Goal: Task Accomplishment & Management: Use online tool/utility

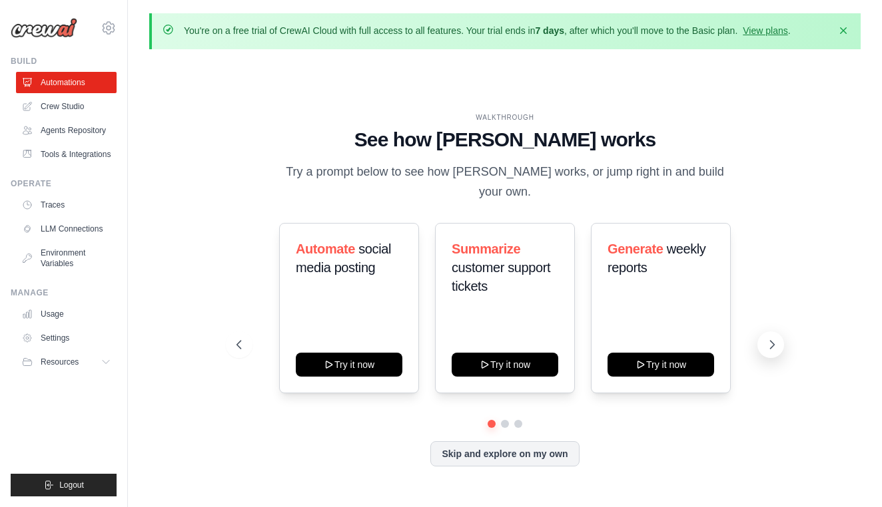
click at [774, 341] on icon at bounding box center [772, 345] width 4 height 8
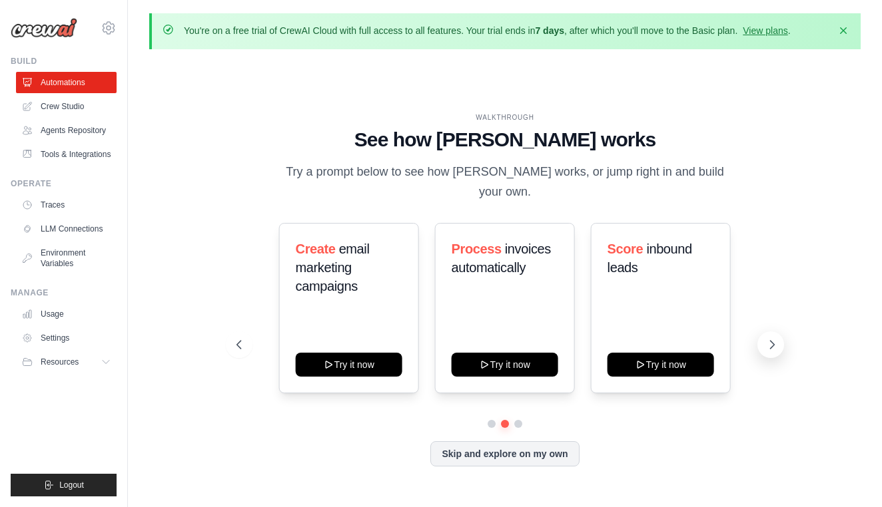
click at [774, 341] on icon at bounding box center [772, 345] width 4 height 8
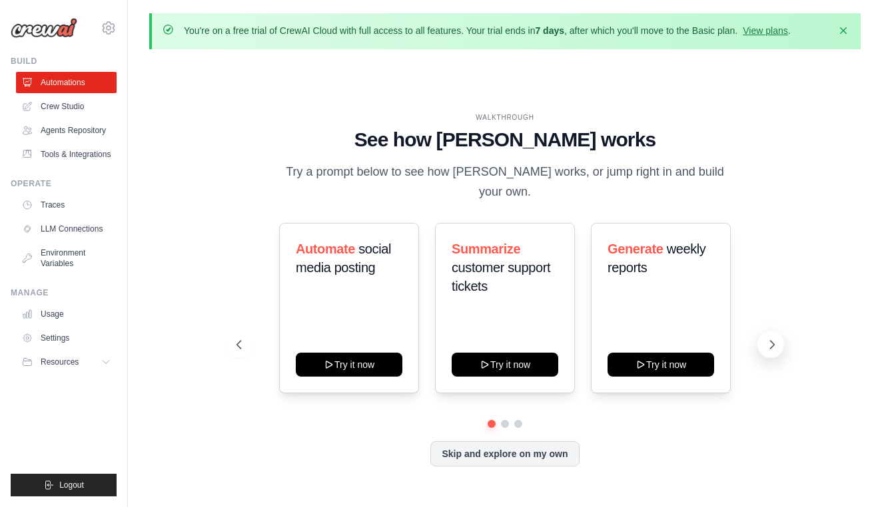
click at [774, 341] on icon at bounding box center [772, 345] width 4 height 8
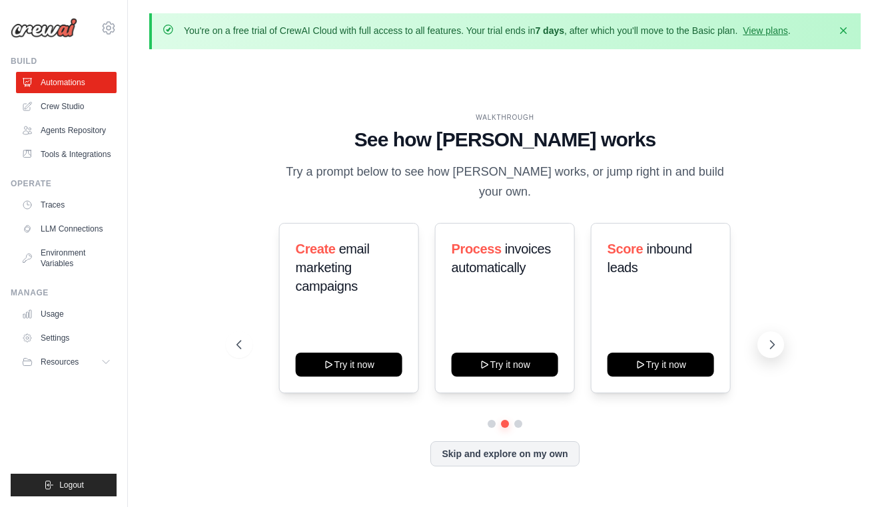
click at [774, 341] on icon at bounding box center [772, 345] width 4 height 8
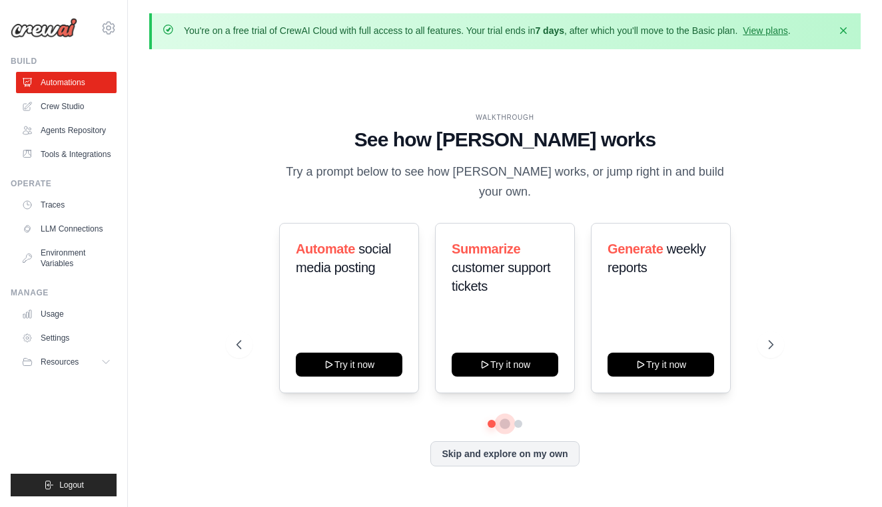
click at [503, 419] on button at bounding box center [504, 423] width 9 height 9
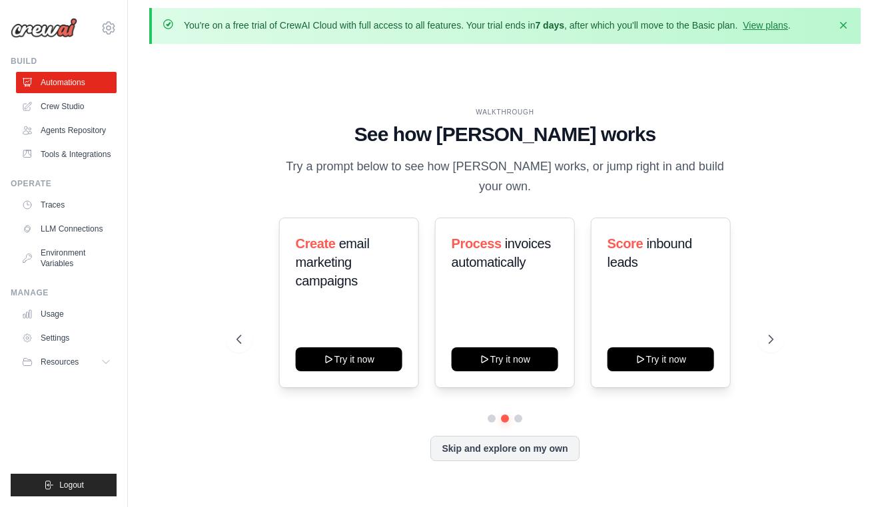
scroll to position [9, 0]
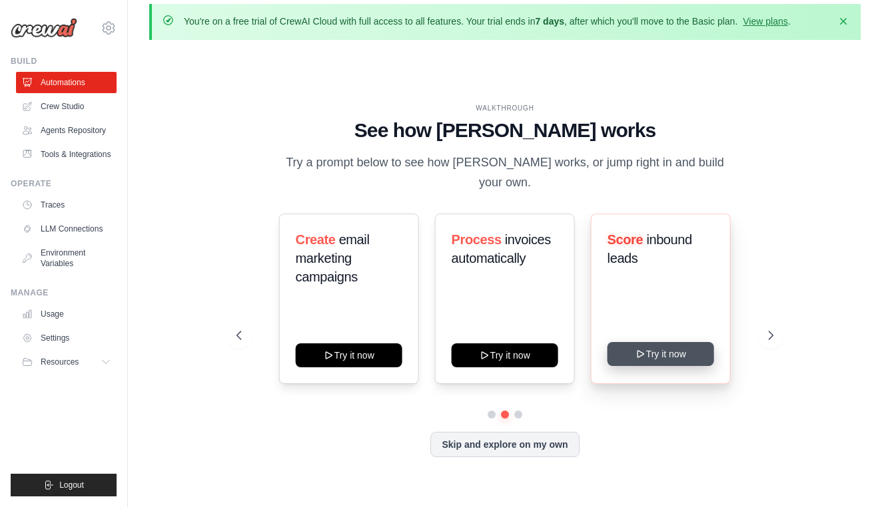
click at [688, 352] on button "Try it now" at bounding box center [660, 354] width 107 height 24
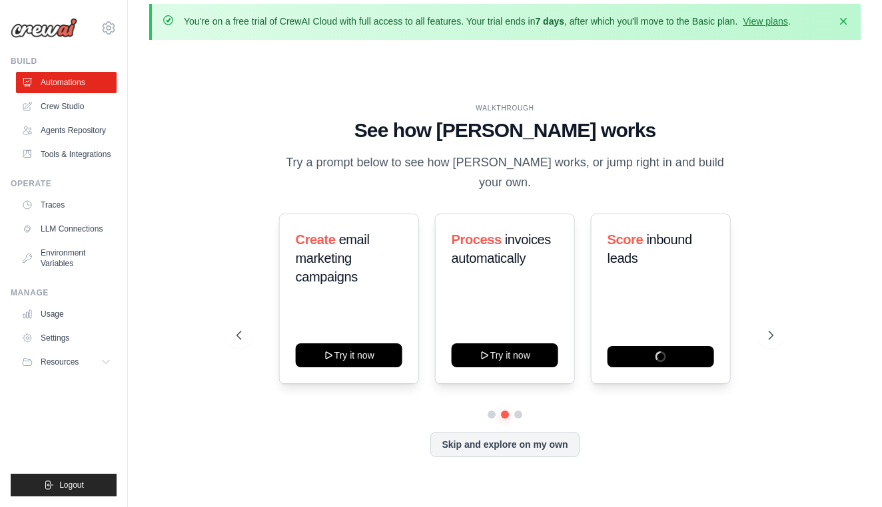
click at [52, 95] on ul "Automations Crew Studio Agents Repository Tools & Integrations" at bounding box center [66, 118] width 101 height 93
click at [71, 148] on link "Tools & Integrations" at bounding box center [67, 154] width 101 height 21
click at [53, 154] on link "Tools & Integrations" at bounding box center [67, 154] width 101 height 21
click at [61, 316] on link "Usage" at bounding box center [67, 314] width 101 height 21
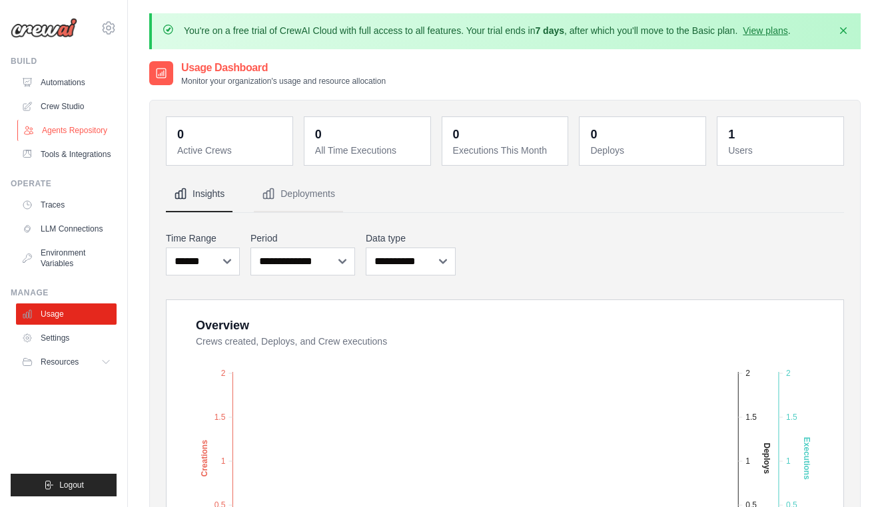
click at [70, 125] on link "Agents Repository" at bounding box center [67, 130] width 101 height 21
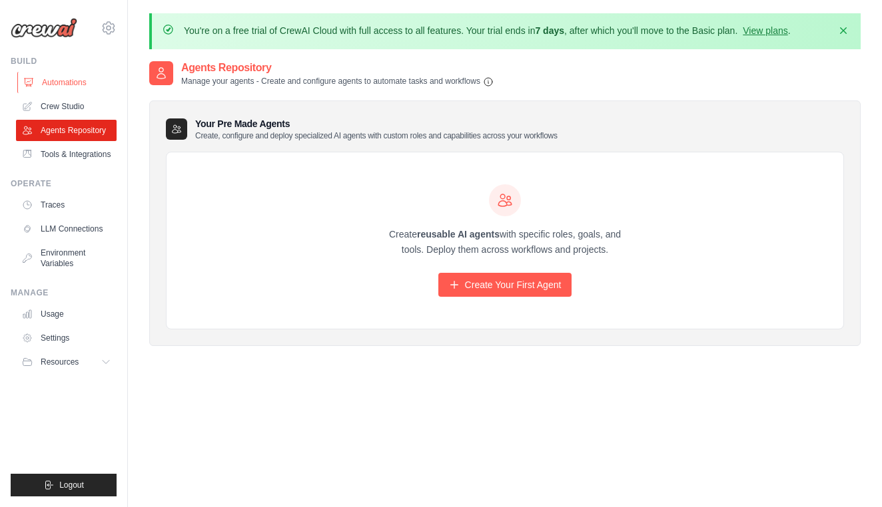
click at [77, 91] on link "Automations" at bounding box center [67, 82] width 101 height 21
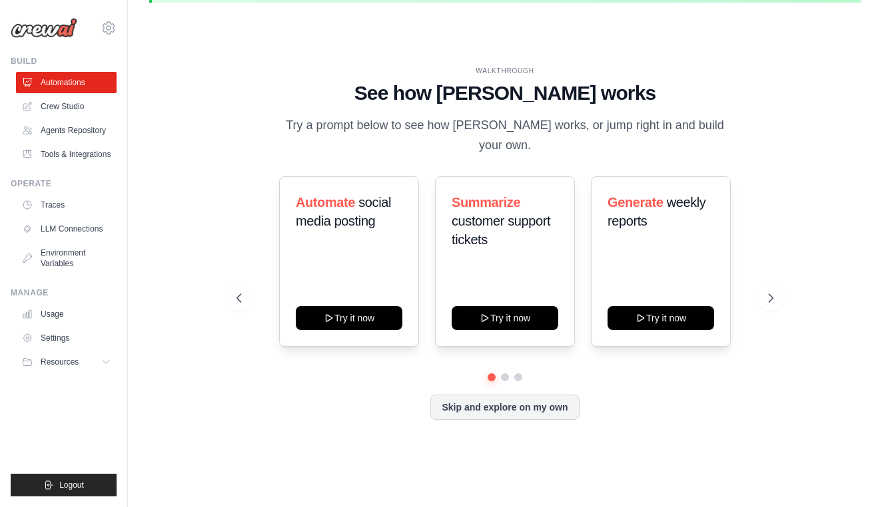
scroll to position [46, 0]
click at [230, 286] on button at bounding box center [239, 299] width 27 height 27
click at [237, 295] on icon at bounding box center [237, 299] width 4 height 8
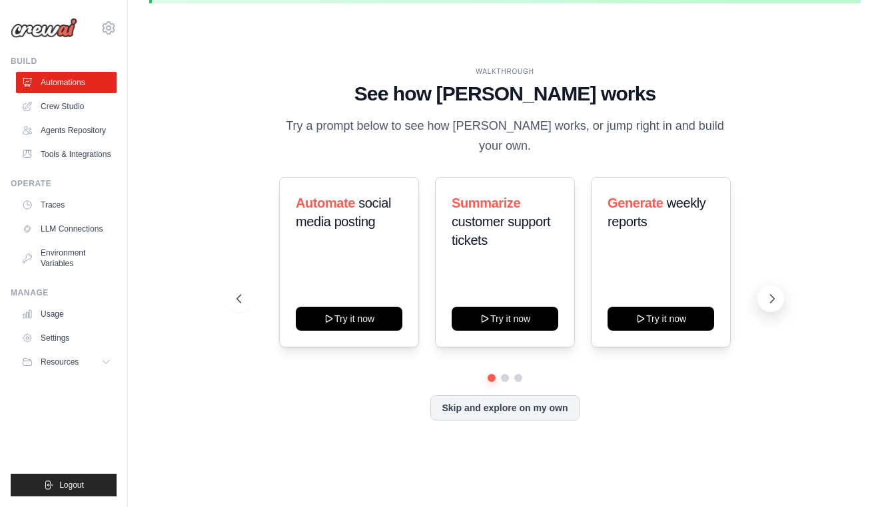
click at [765, 289] on button at bounding box center [770, 299] width 27 height 27
drag, startPoint x: 625, startPoint y: 272, endPoint x: 415, endPoint y: 272, distance: 210.4
click at [415, 272] on div "Automate social media posting Try it now Summarize customer support tickets Try…" at bounding box center [504, 262] width 537 height 170
click at [196, 385] on div "WALKTHROUGH See how CrewAI works Try a prompt below to see how CrewAI works, or…" at bounding box center [504, 254] width 711 height 481
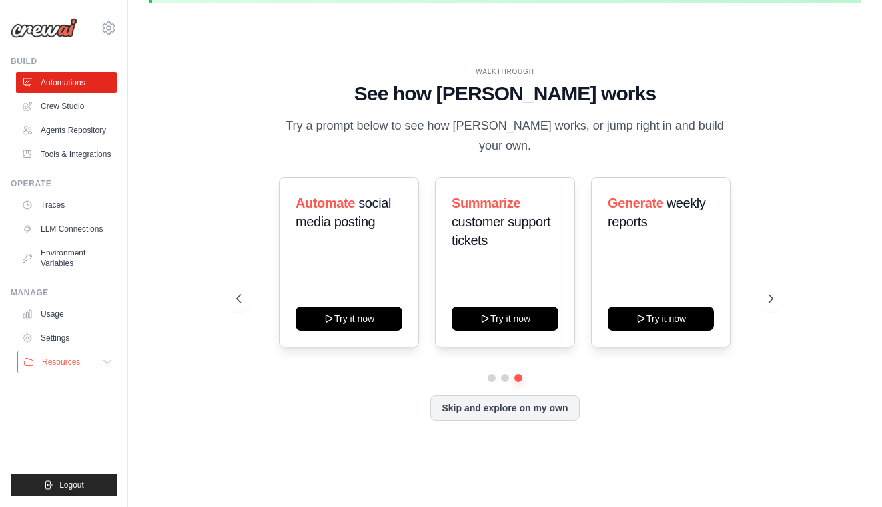
click at [80, 362] on span "Resources" at bounding box center [61, 362] width 38 height 11
click at [73, 234] on link "LLM Connections" at bounding box center [67, 228] width 101 height 21
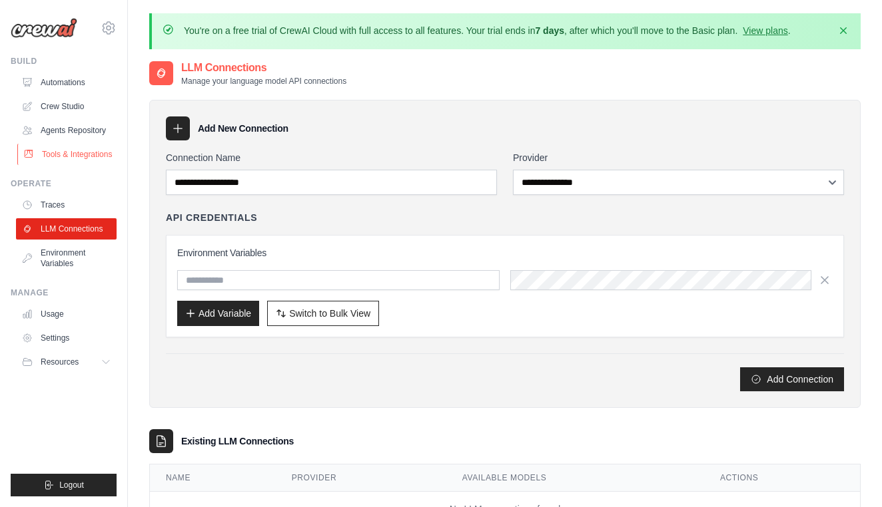
click at [81, 157] on link "Tools & Integrations" at bounding box center [67, 154] width 101 height 21
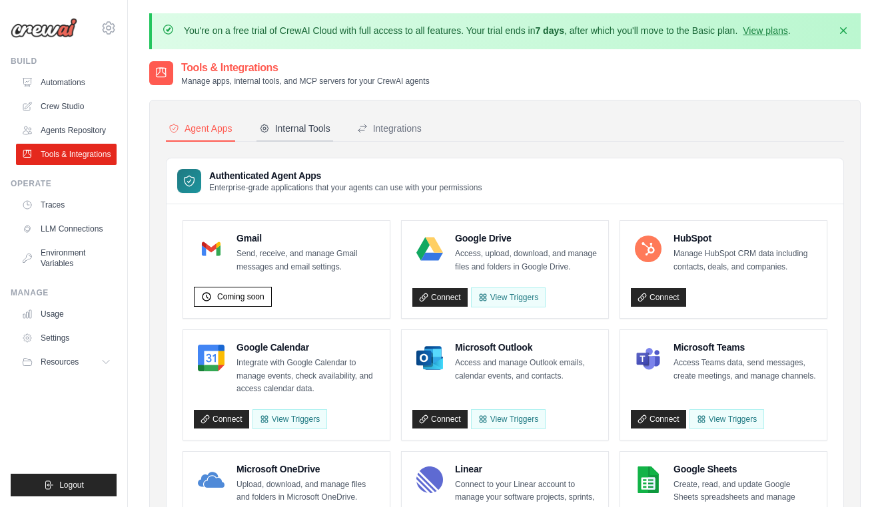
click at [306, 134] on button "Internal Tools" at bounding box center [294, 129] width 77 height 25
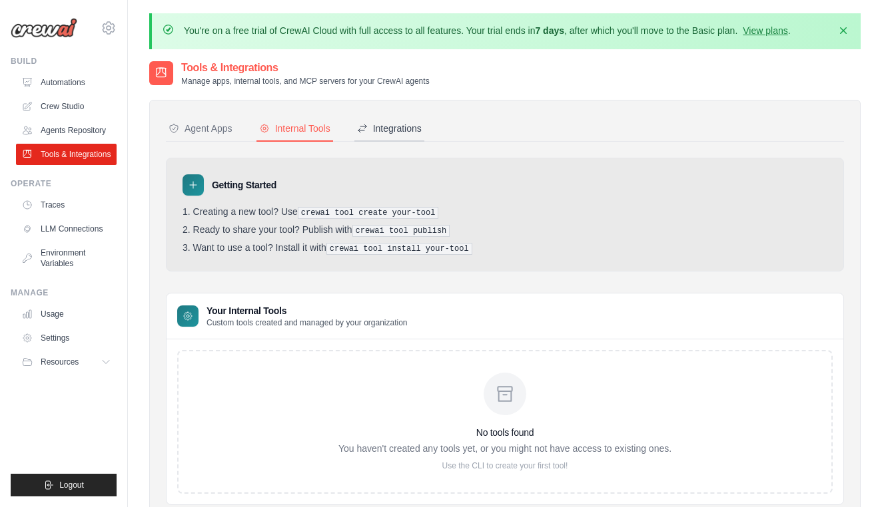
click at [385, 125] on div "Integrations" at bounding box center [389, 128] width 65 height 13
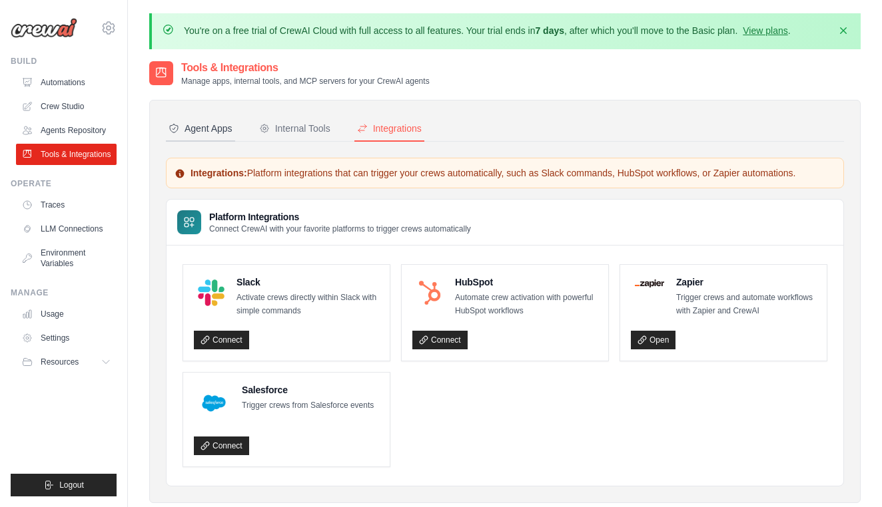
click at [211, 125] on div "Agent Apps" at bounding box center [200, 128] width 64 height 13
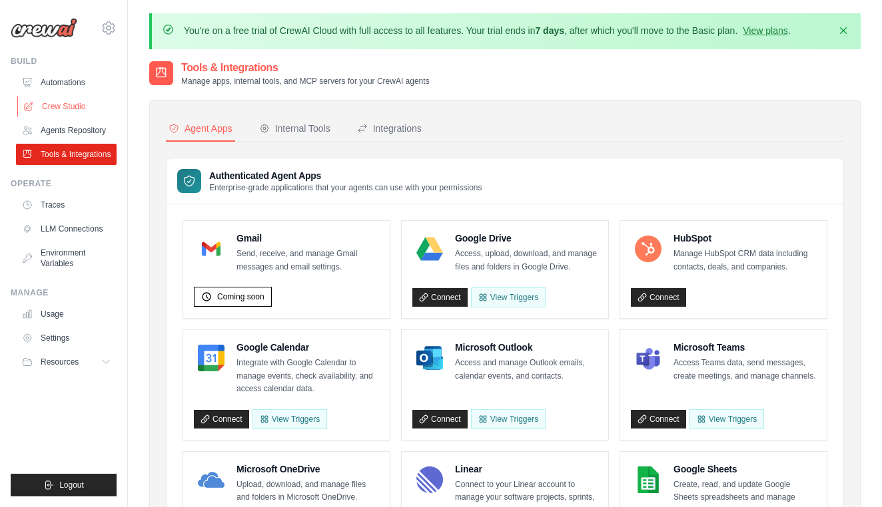
click at [64, 111] on link "Crew Studio" at bounding box center [67, 106] width 101 height 21
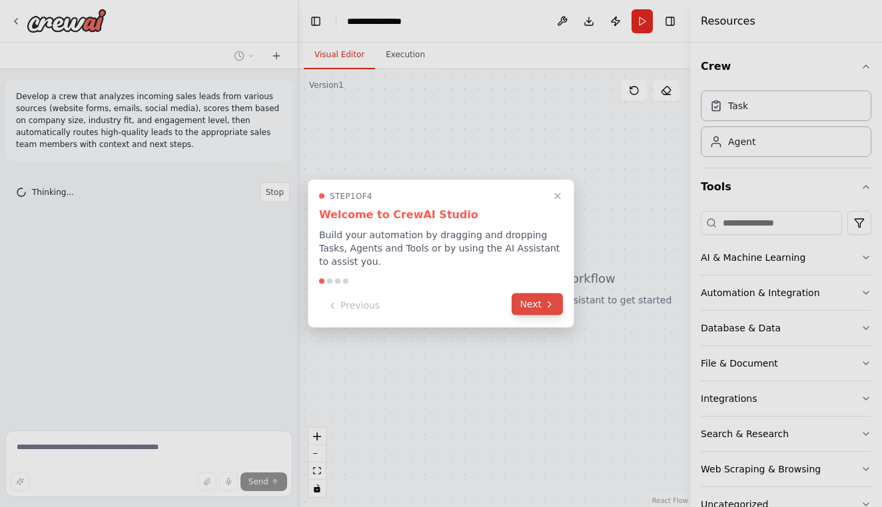
click at [538, 306] on button "Next" at bounding box center [536, 305] width 51 height 22
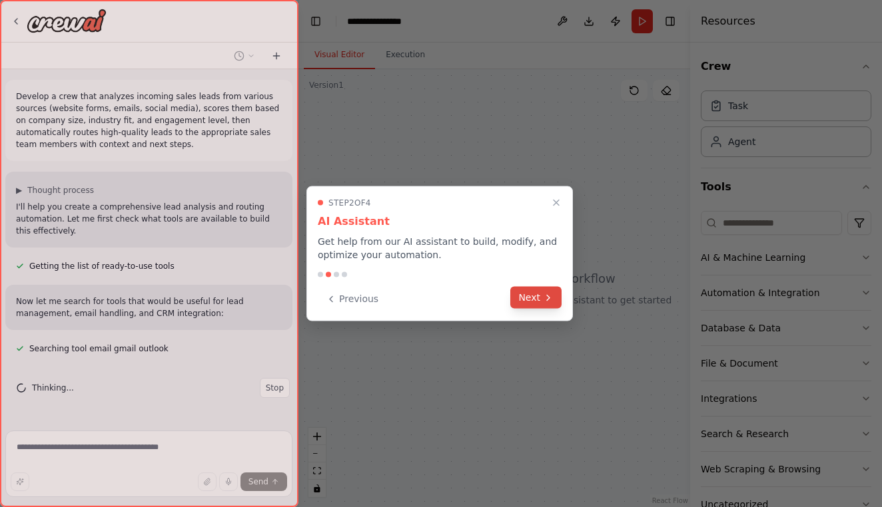
click at [539, 307] on button "Next" at bounding box center [535, 298] width 51 height 22
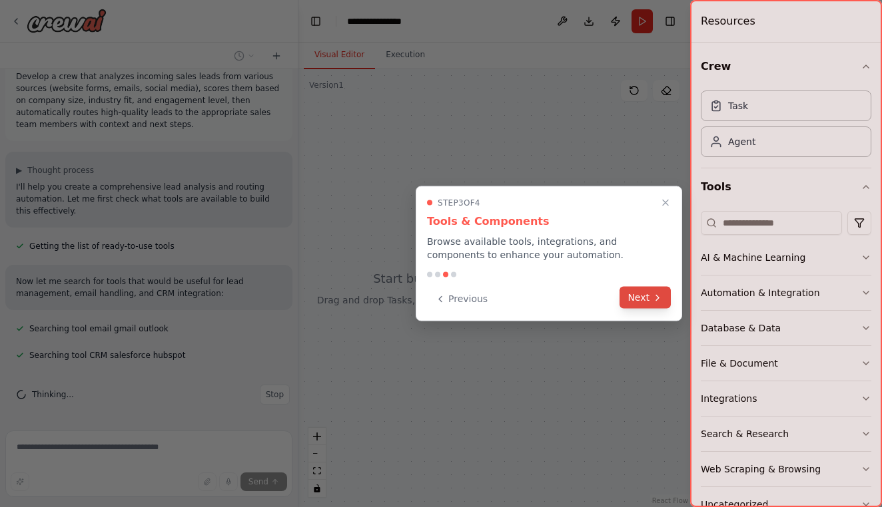
scroll to position [47, 0]
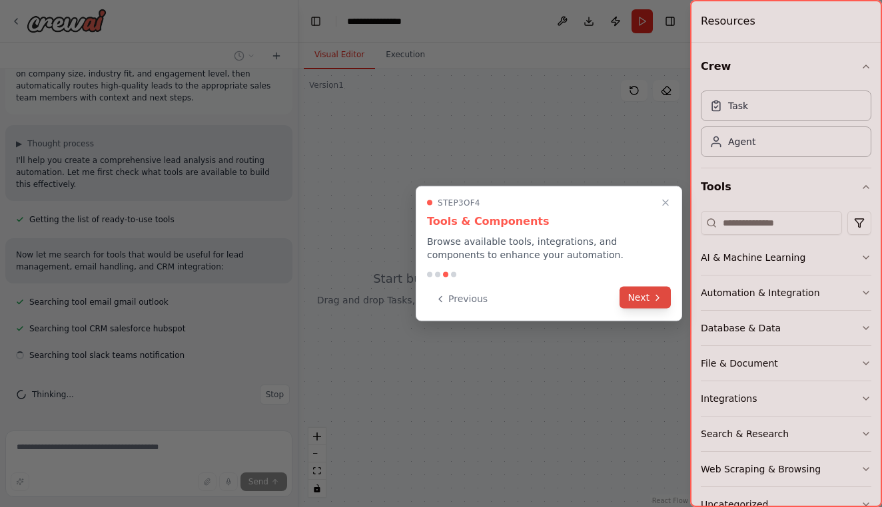
click at [649, 305] on button "Next" at bounding box center [644, 298] width 51 height 22
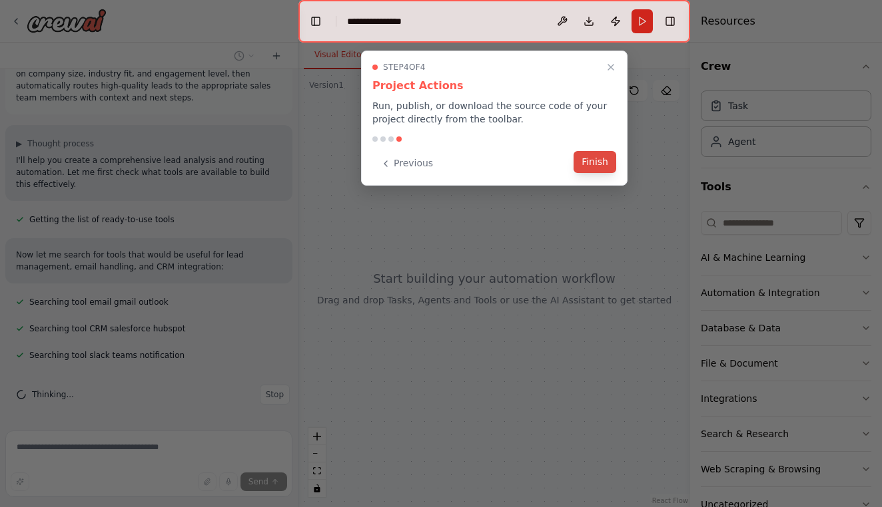
click at [590, 158] on button "Finish" at bounding box center [594, 162] width 43 height 22
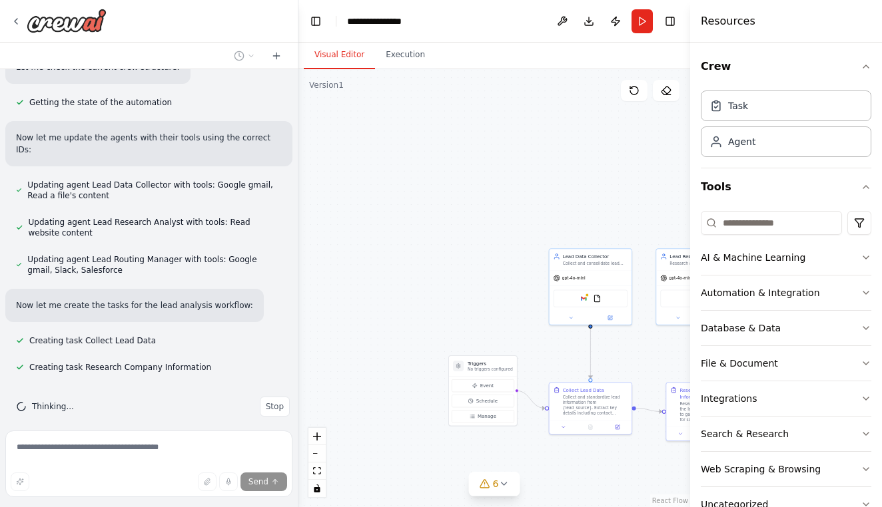
scroll to position [756, 0]
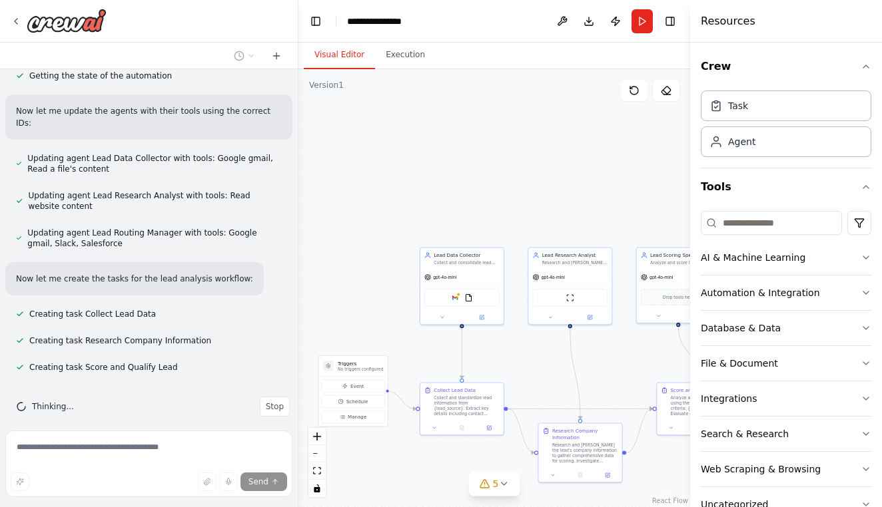
drag, startPoint x: 642, startPoint y: 368, endPoint x: 473, endPoint y: 360, distance: 169.9
click at [473, 360] on div ".deletable-edge-delete-btn { width: 20px; height: 20px; border: 0px solid #ffff…" at bounding box center [493, 288] width 391 height 438
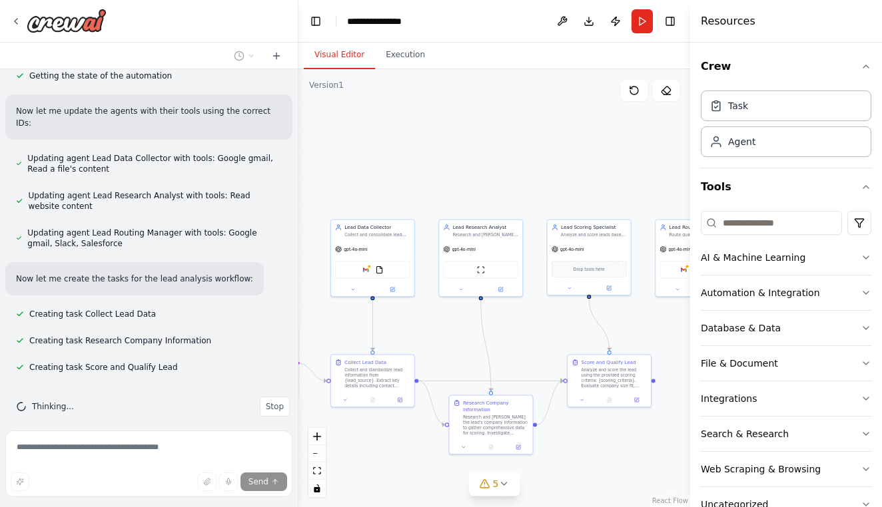
drag, startPoint x: 569, startPoint y: 372, endPoint x: 517, endPoint y: 350, distance: 57.3
click at [517, 350] on div ".deletable-edge-delete-btn { width: 20px; height: 20px; border: 0px solid #ffff…" at bounding box center [493, 288] width 391 height 438
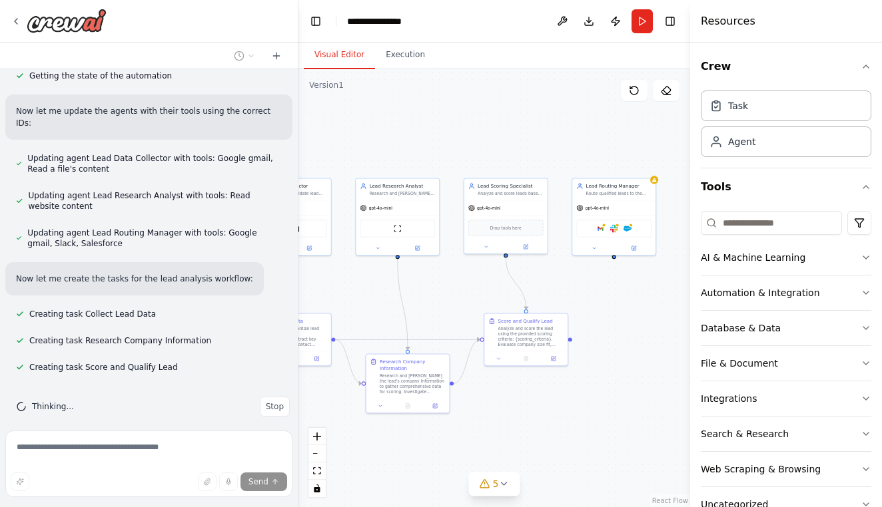
drag, startPoint x: 608, startPoint y: 453, endPoint x: 523, endPoint y: 413, distance: 93.8
click at [523, 413] on div ".deletable-edge-delete-btn { width: 20px; height: 20px; border: 0px solid #ffff…" at bounding box center [493, 288] width 391 height 438
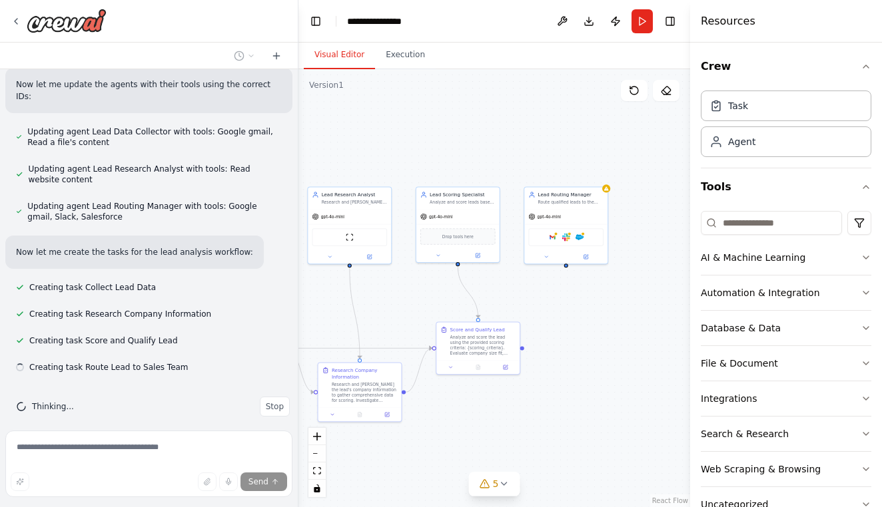
drag, startPoint x: 622, startPoint y: 348, endPoint x: 579, endPoint y: 358, distance: 43.8
click at [579, 358] on div ".deletable-edge-delete-btn { width: 20px; height: 20px; border: 0px solid #ffff…" at bounding box center [493, 288] width 391 height 438
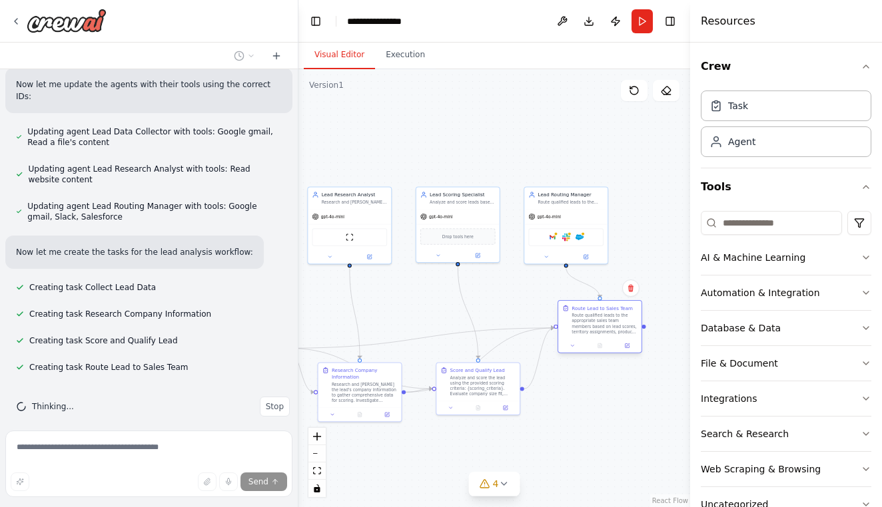
drag, startPoint x: 579, startPoint y: 358, endPoint x: 583, endPoint y: 338, distance: 19.6
click at [583, 338] on div "Route Lead to Sales Team Route qualified leads to the appropriate sales team me…" at bounding box center [599, 320] width 83 height 38
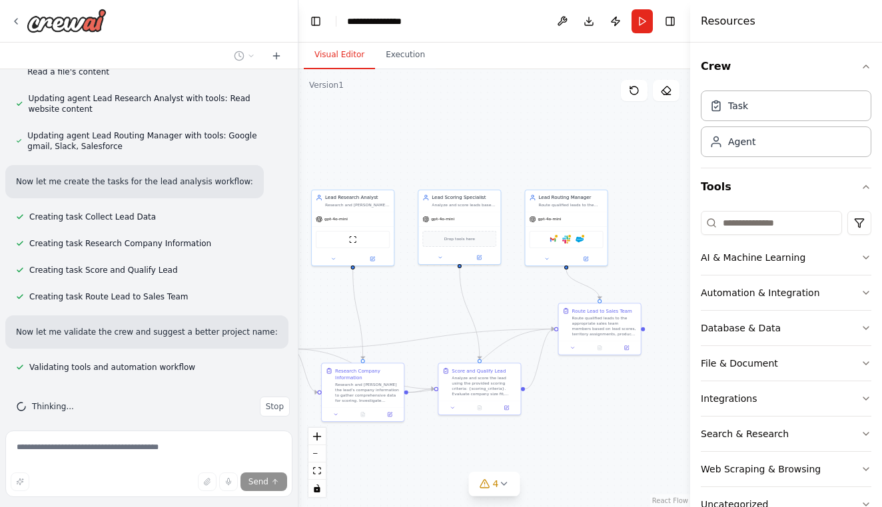
scroll to position [880, 0]
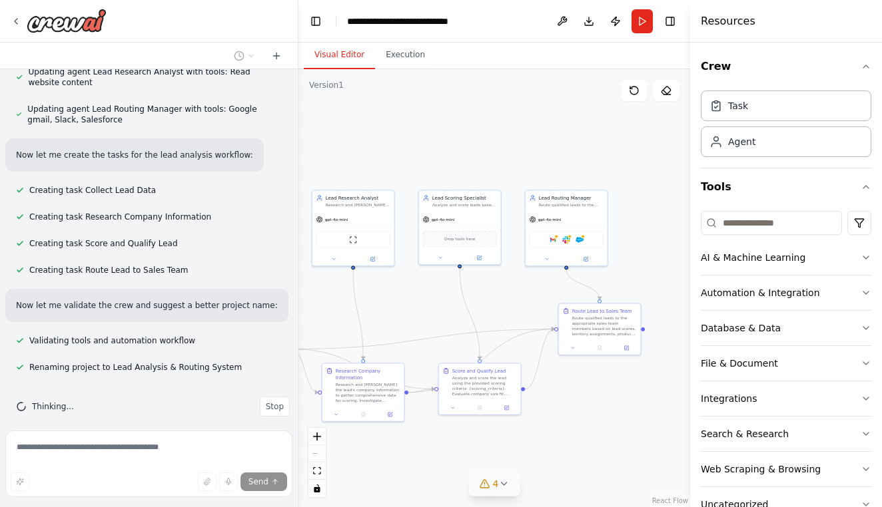
click at [499, 481] on icon at bounding box center [503, 484] width 11 height 11
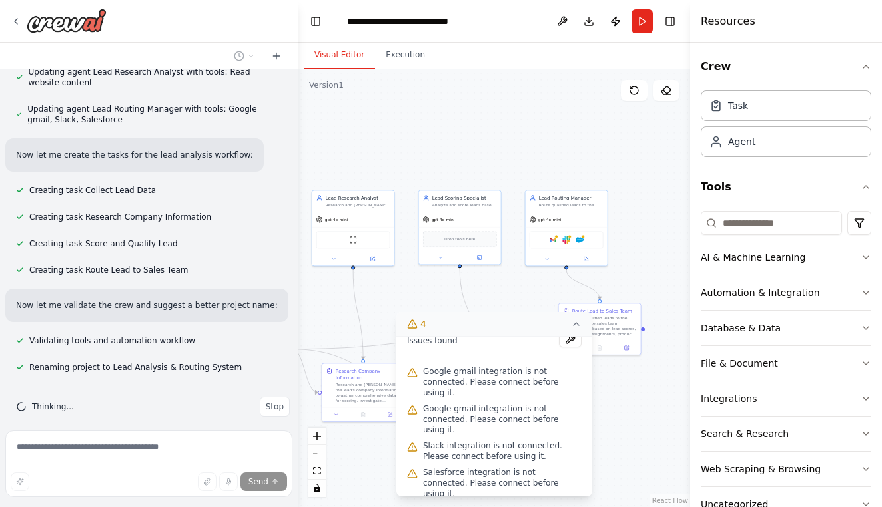
scroll to position [11, 0]
click at [630, 429] on div ".deletable-edge-delete-btn { width: 20px; height: 20px; border: 0px solid #ffff…" at bounding box center [493, 288] width 391 height 438
click at [630, 411] on div ".deletable-edge-delete-btn { width: 20px; height: 20px; border: 0px solid #ffff…" at bounding box center [493, 288] width 391 height 438
click at [638, 149] on div ".deletable-edge-delete-btn { width: 20px; height: 20px; border: 0px solid #ffff…" at bounding box center [493, 288] width 391 height 438
click at [407, 127] on div ".deletable-edge-delete-btn { width: 20px; height: 20px; border: 0px solid #ffff…" at bounding box center [493, 288] width 391 height 438
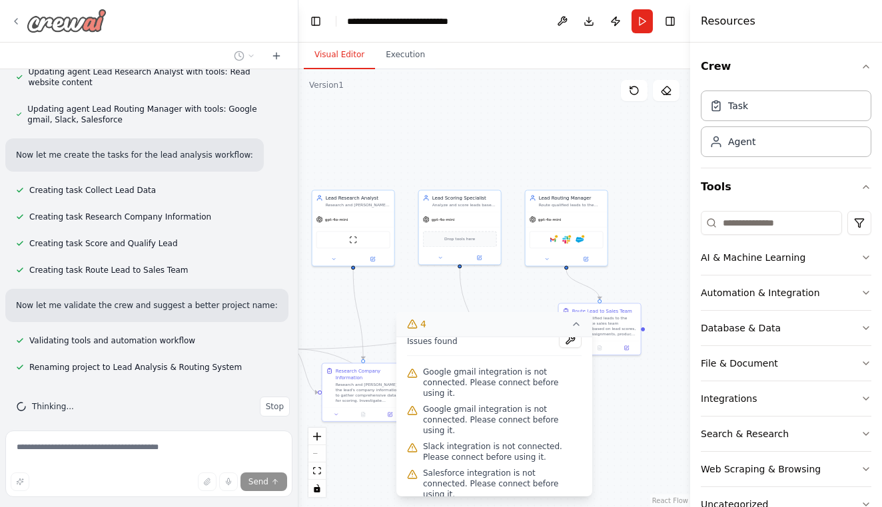
click at [48, 23] on img at bounding box center [67, 21] width 80 height 24
